Goal: Task Accomplishment & Management: Use online tool/utility

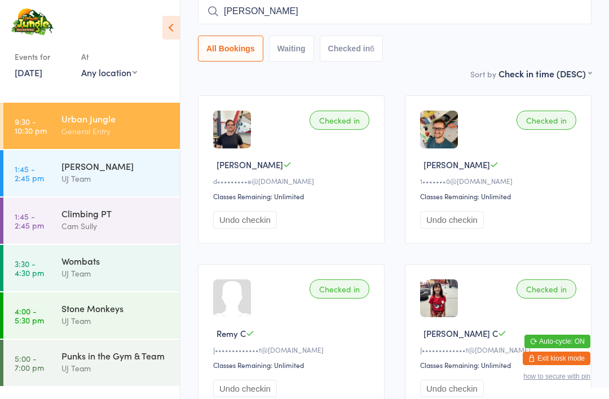
type input "[PERSON_NAME]"
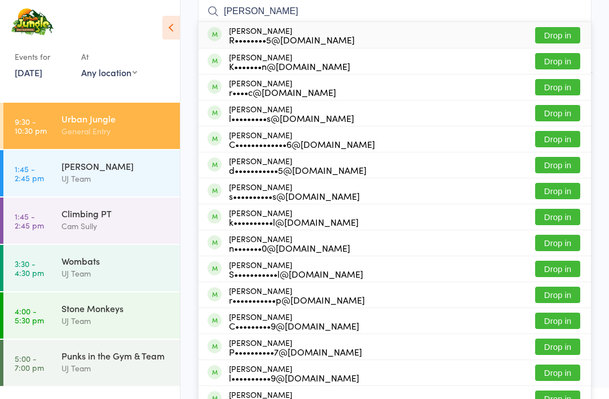
click at [576, 34] on button "Drop in" at bounding box center [557, 35] width 45 height 16
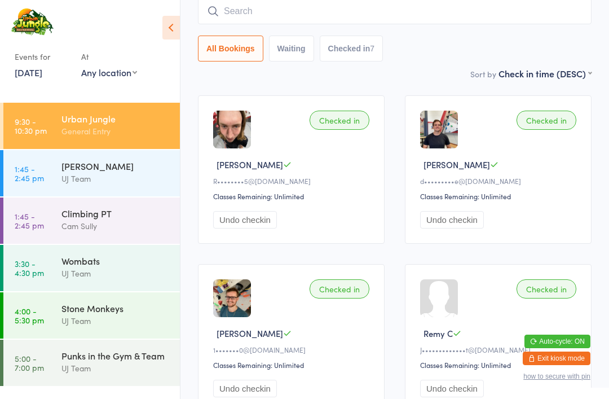
click at [427, 9] on input "search" at bounding box center [395, 11] width 394 height 26
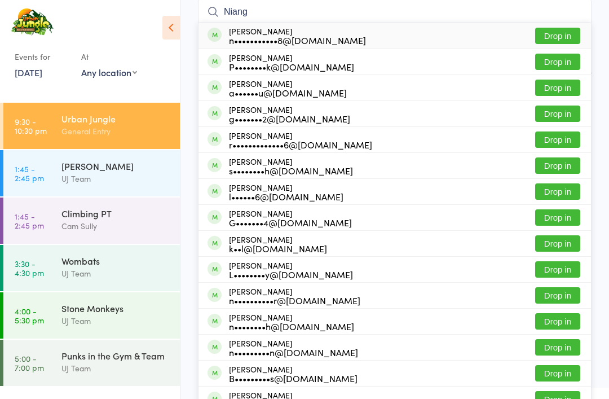
type input "Niang"
click at [555, 37] on button "Drop in" at bounding box center [557, 36] width 45 height 16
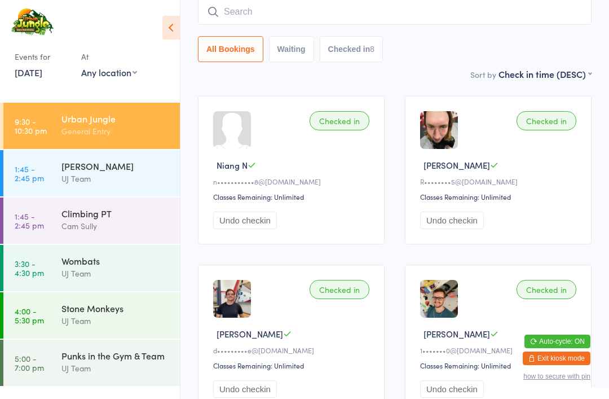
click at [396, 16] on input "search" at bounding box center [395, 12] width 394 height 26
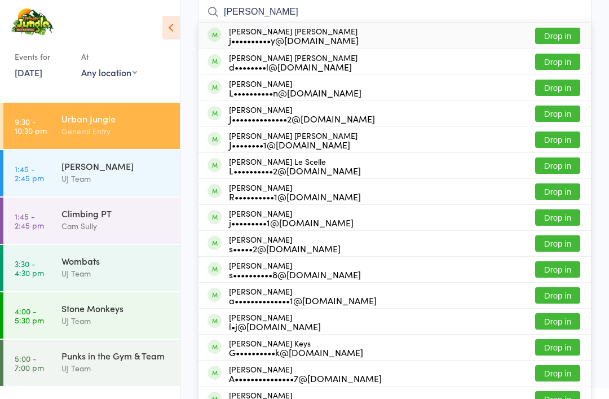
type input "[PERSON_NAME]"
click at [561, 42] on button "Drop in" at bounding box center [557, 36] width 45 height 16
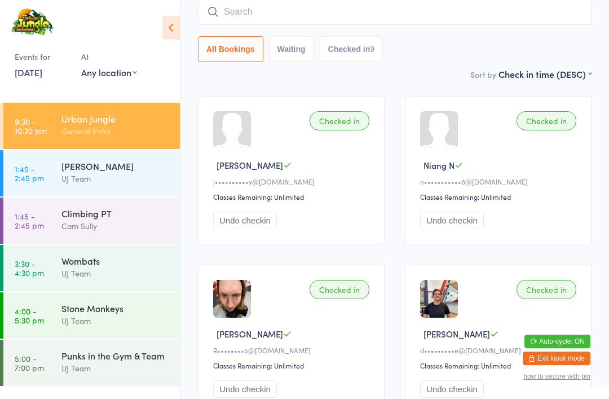
click at [471, 25] on input "search" at bounding box center [395, 12] width 394 height 26
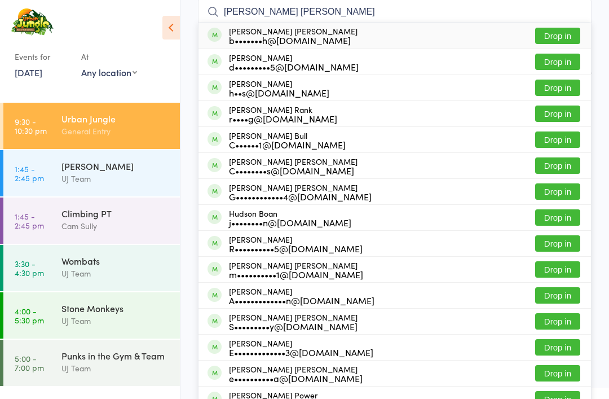
type input "[PERSON_NAME] [PERSON_NAME]"
click at [254, 32] on div "[PERSON_NAME] [PERSON_NAME] b•••••••h@[DOMAIN_NAME]" at bounding box center [293, 36] width 129 height 18
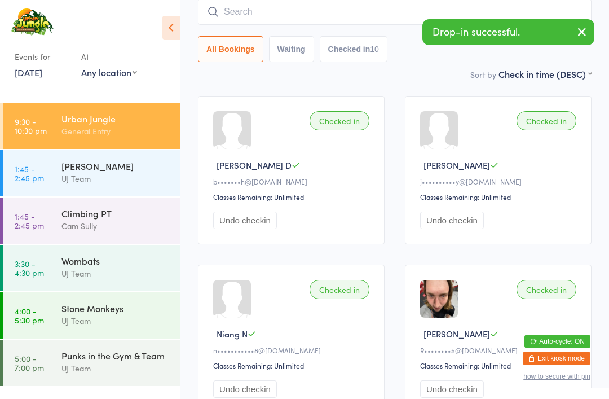
click at [252, 15] on input "search" at bounding box center [395, 12] width 394 height 26
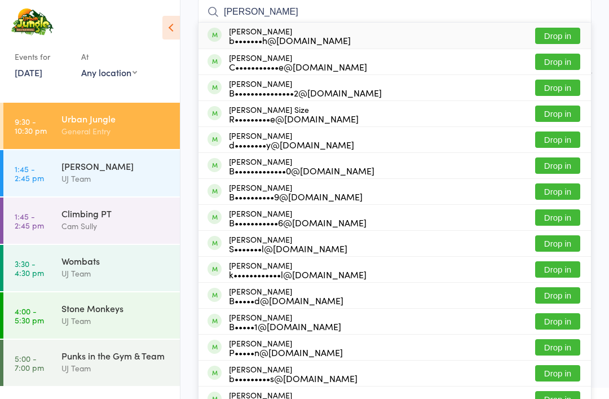
type input "[PERSON_NAME]"
click at [553, 30] on button "Drop in" at bounding box center [557, 36] width 45 height 16
